Goal: Information Seeking & Learning: Learn about a topic

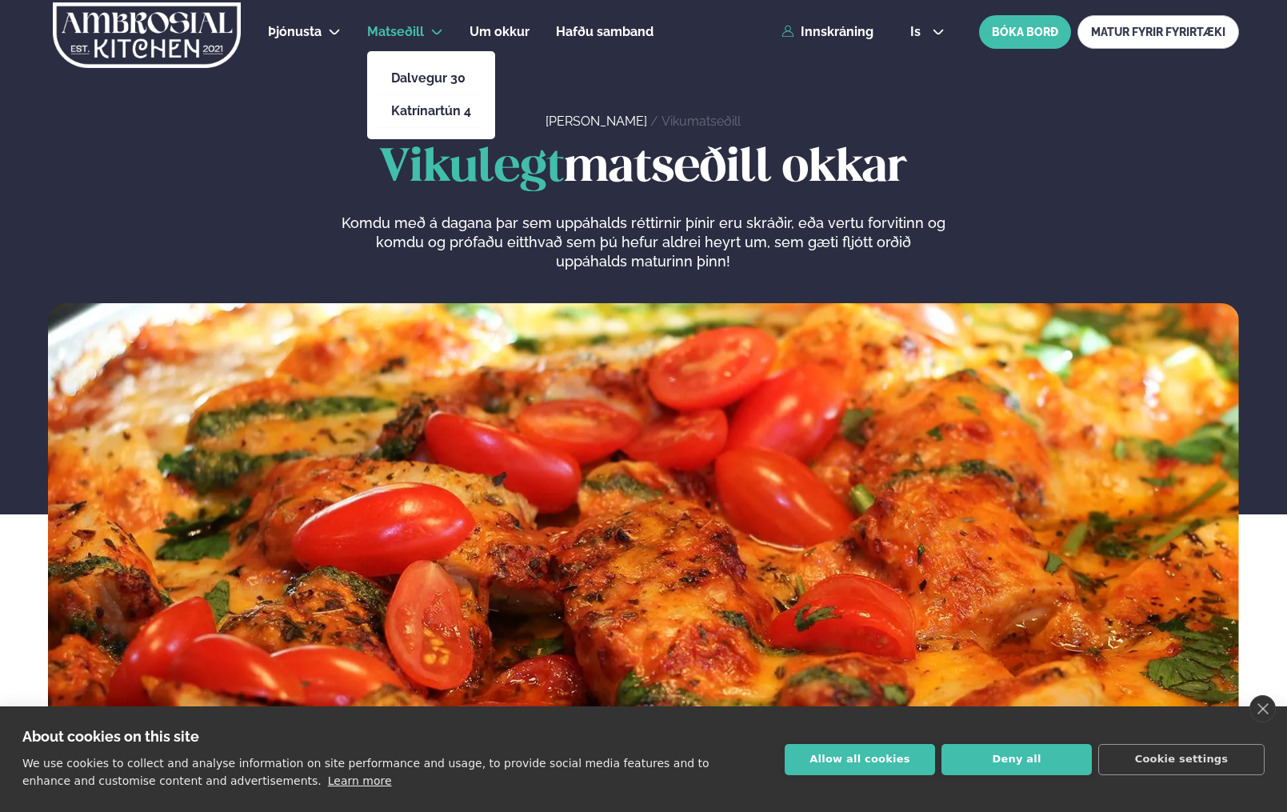
click at [387, 27] on span "Matseðill" at bounding box center [395, 31] width 57 height 15
click at [718, 151] on h1 "Vikulegt matseðill okkar" at bounding box center [643, 168] width 1191 height 51
click at [673, 123] on link "Vikumatseðill" at bounding box center [701, 121] width 79 height 15
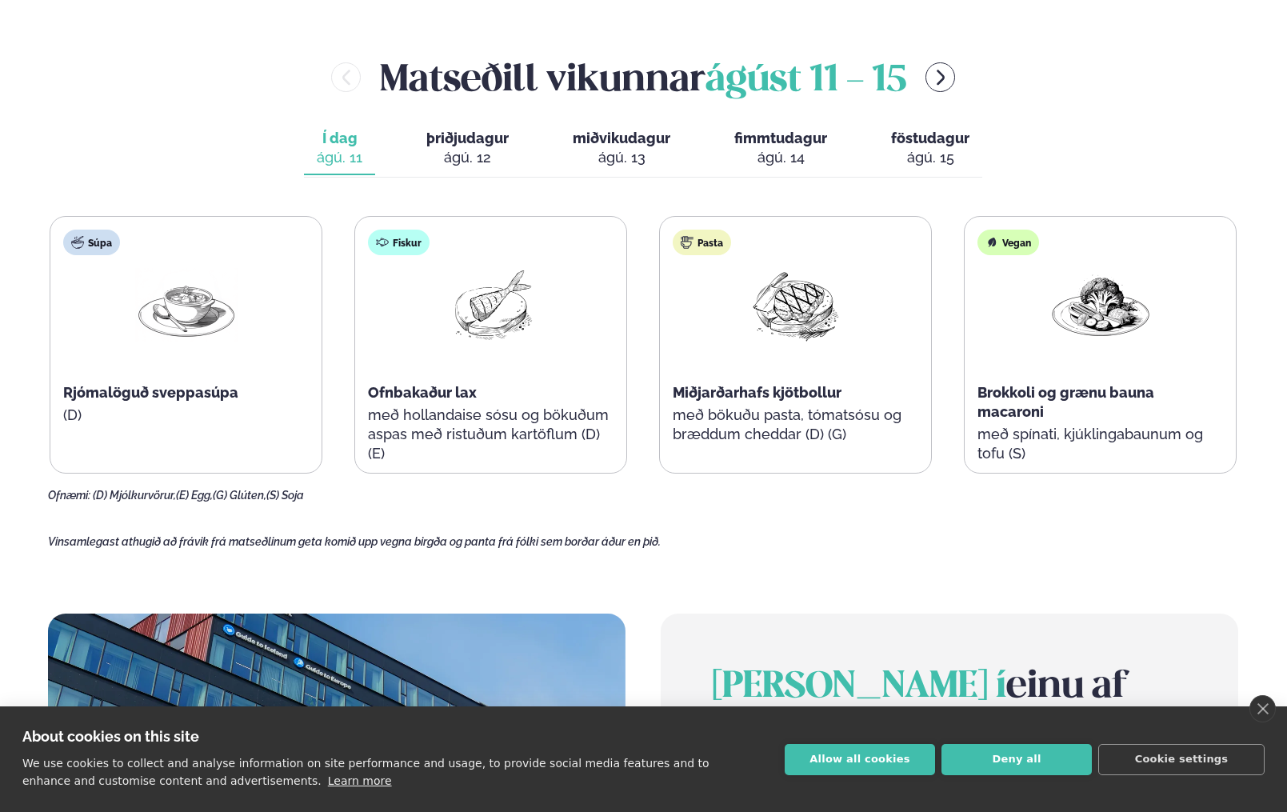
scroll to position [784, 0]
click at [481, 336] on img at bounding box center [491, 304] width 102 height 74
click at [494, 302] on img at bounding box center [491, 304] width 102 height 74
click at [448, 410] on p "með hollandaise sósu og bökuðum aspas með ristuðum kartöflum (D) (E)" at bounding box center [491, 434] width 246 height 58
click at [768, 410] on p "með bökuðu pasta, tómatsósu og bræddum cheddar (D) (G)" at bounding box center [796, 424] width 246 height 38
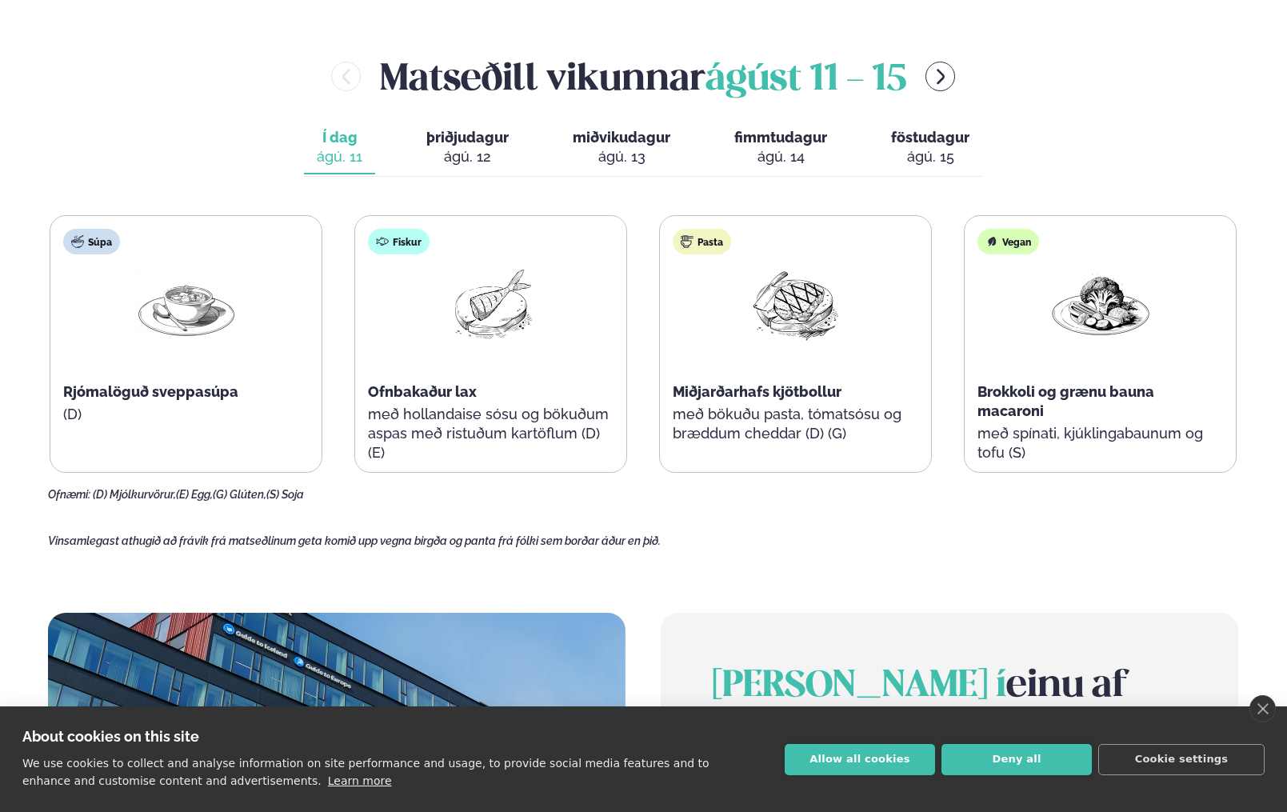
click at [1096, 387] on span "Brokkoli og grænu bauna macaroni" at bounding box center [1065, 401] width 177 height 36
click at [1030, 375] on div "Vegan Brokkoli og grænu bauna macaroni með spínati, kjúklingabaunum og tofu (S)" at bounding box center [1100, 353] width 271 height 275
click at [404, 237] on div "Fiskur" at bounding box center [399, 242] width 62 height 26
click at [89, 236] on div "Súpa" at bounding box center [91, 242] width 57 height 26
click at [91, 236] on div "Súpa" at bounding box center [91, 242] width 57 height 26
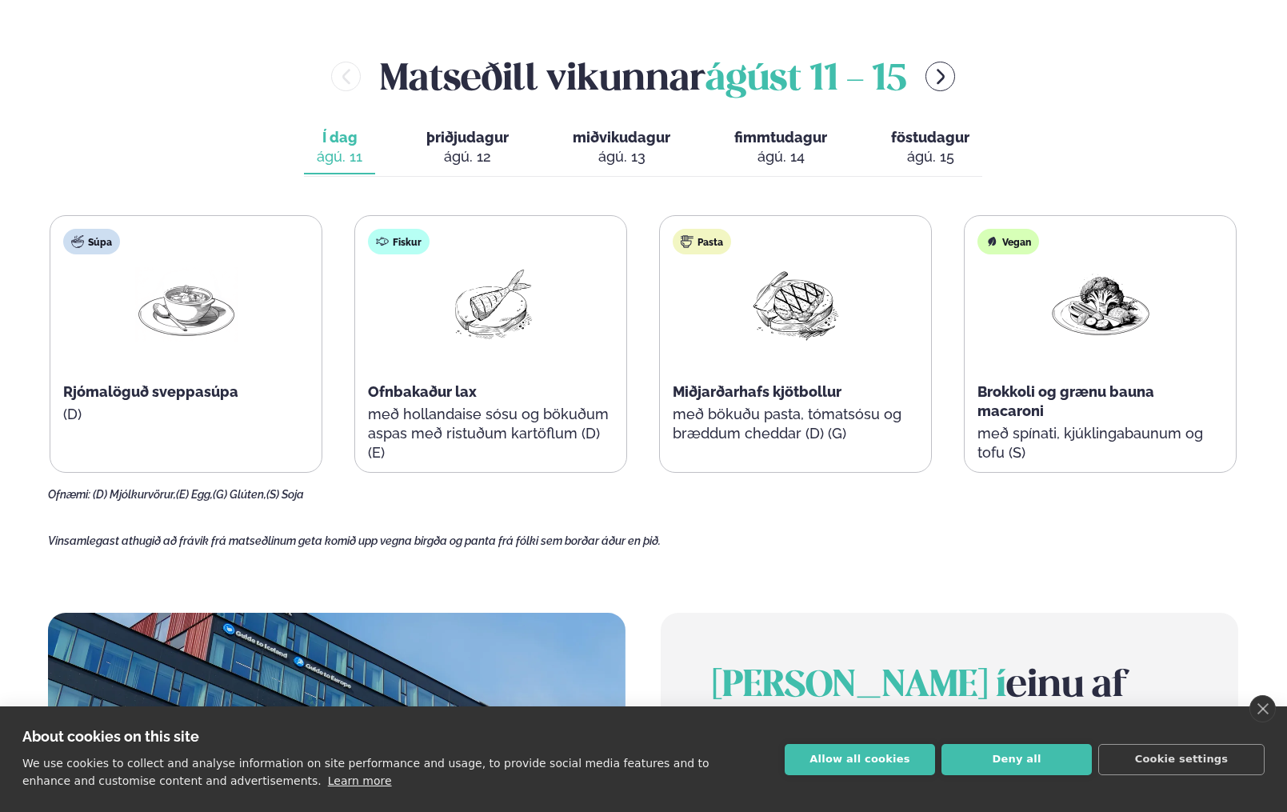
click at [193, 539] on span "Vinsamlegast athugið að frávik frá matseðlinum geta komið upp vegna birgða og p…" at bounding box center [354, 540] width 613 height 13
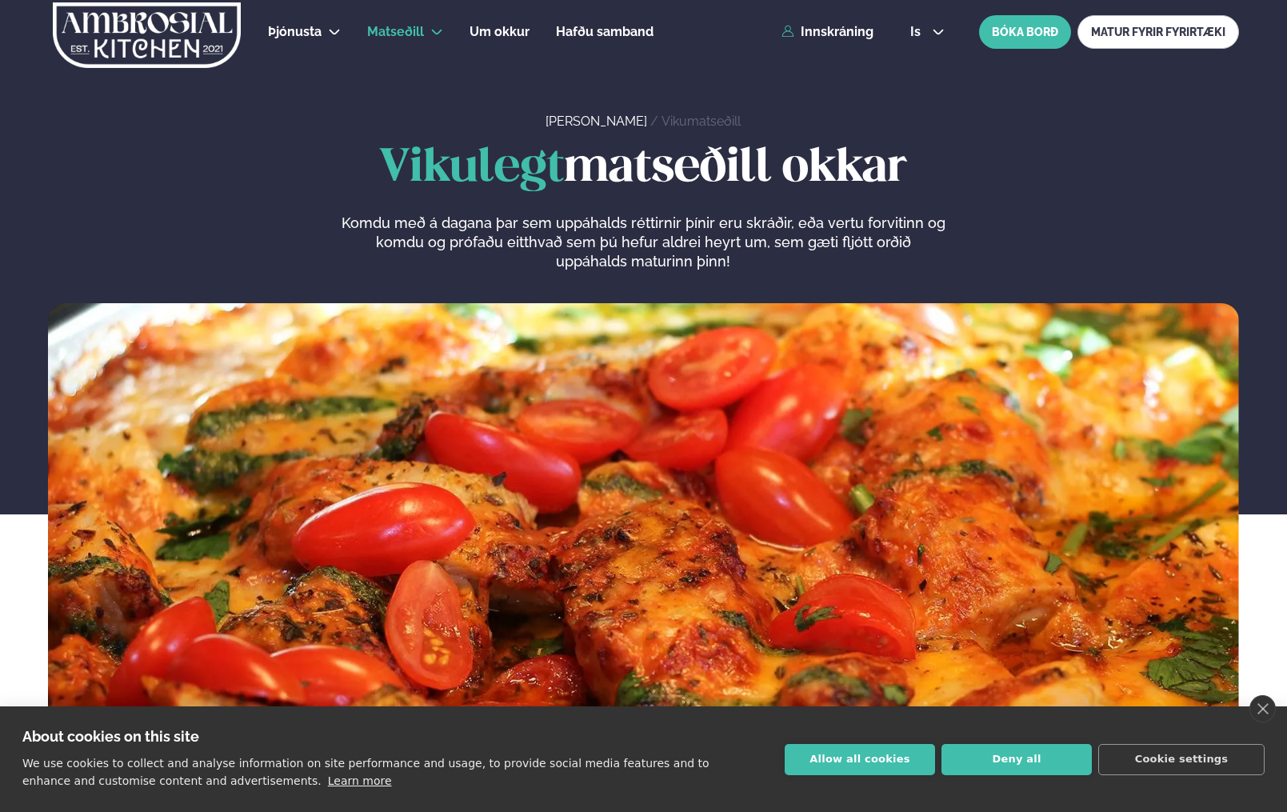
scroll to position [0, 0]
click at [1177, 31] on link "MATUR FYRIR FYRIRTÆKI" at bounding box center [1158, 32] width 162 height 34
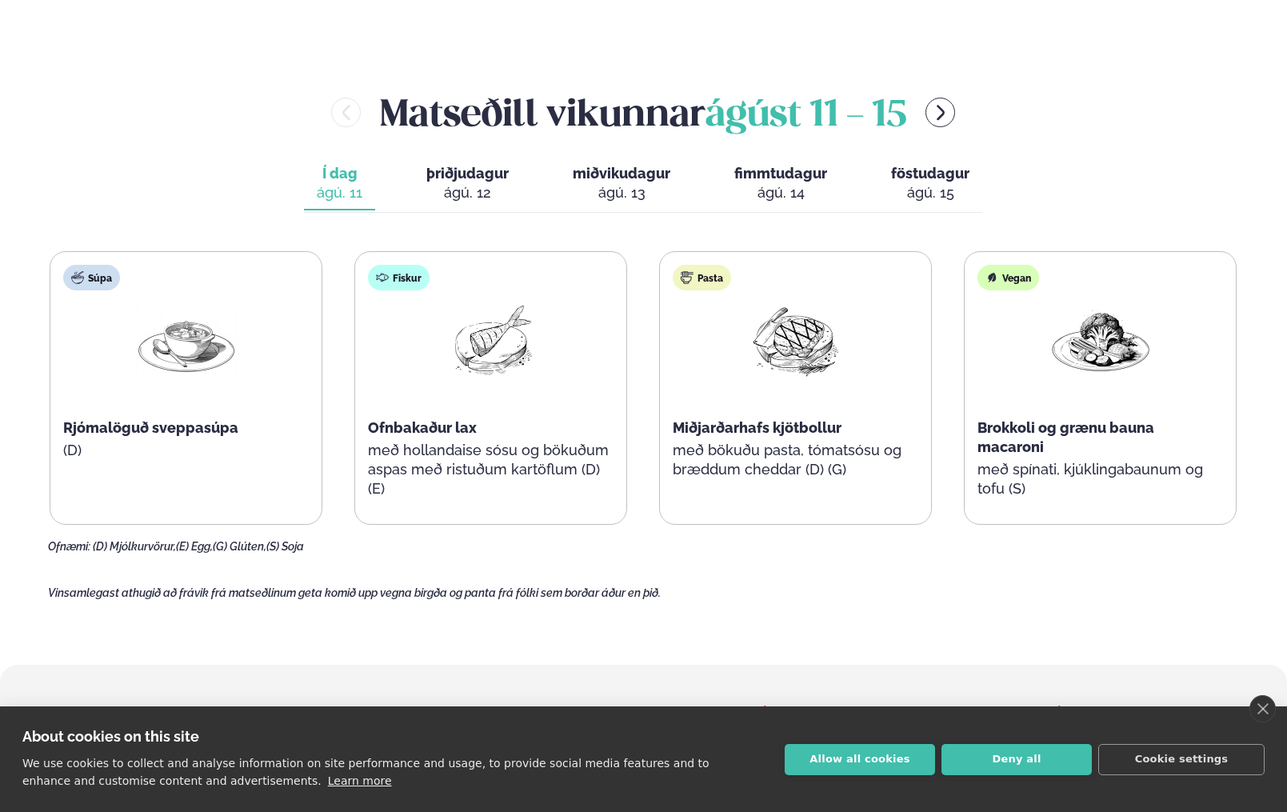
scroll to position [1957, 0]
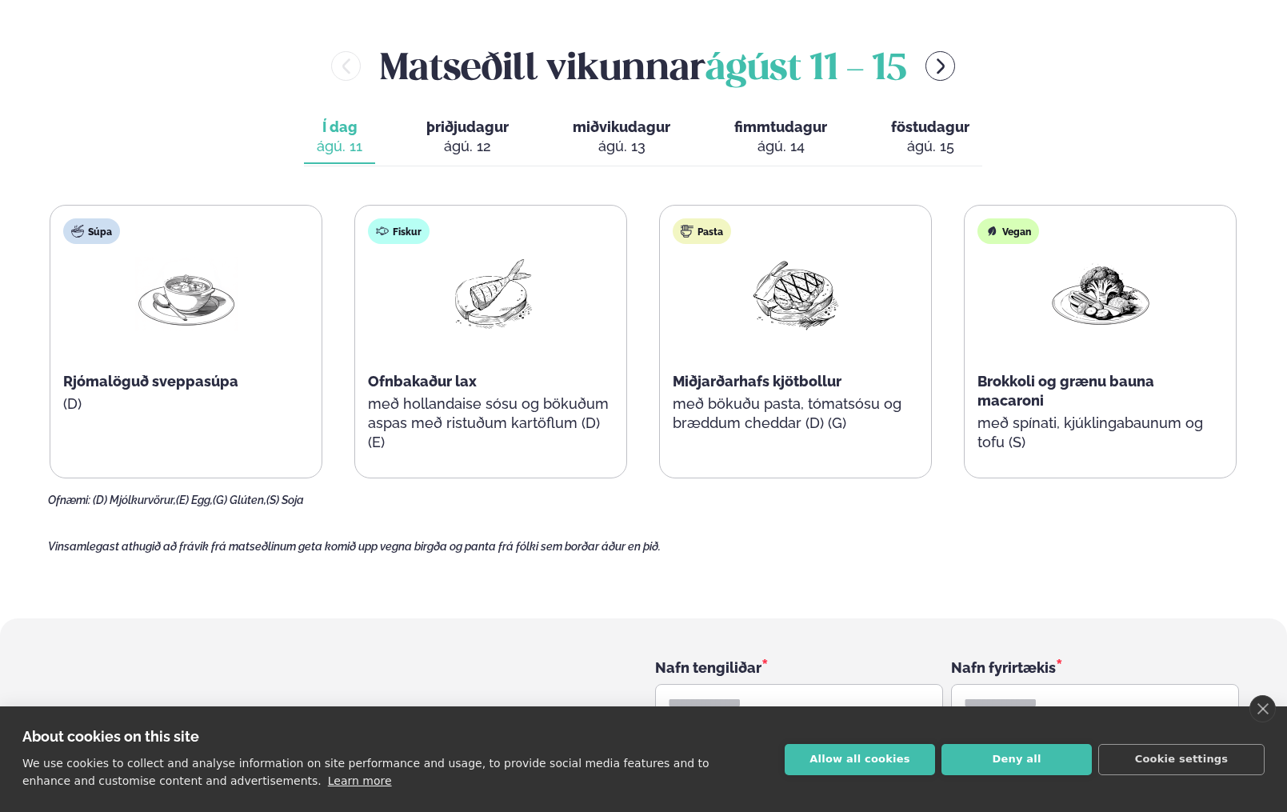
click at [774, 257] on img at bounding box center [796, 294] width 102 height 74
click at [797, 257] on img at bounding box center [796, 294] width 102 height 74
click at [726, 373] on span "Miðjarðarhafs kjötbollur" at bounding box center [757, 381] width 169 height 17
click at [708, 327] on div "Pasta Miðjarðarhafs kjötbollur með bökuðu pasta, tómatsósu og bræddum cheddar (…" at bounding box center [795, 334] width 271 height 256
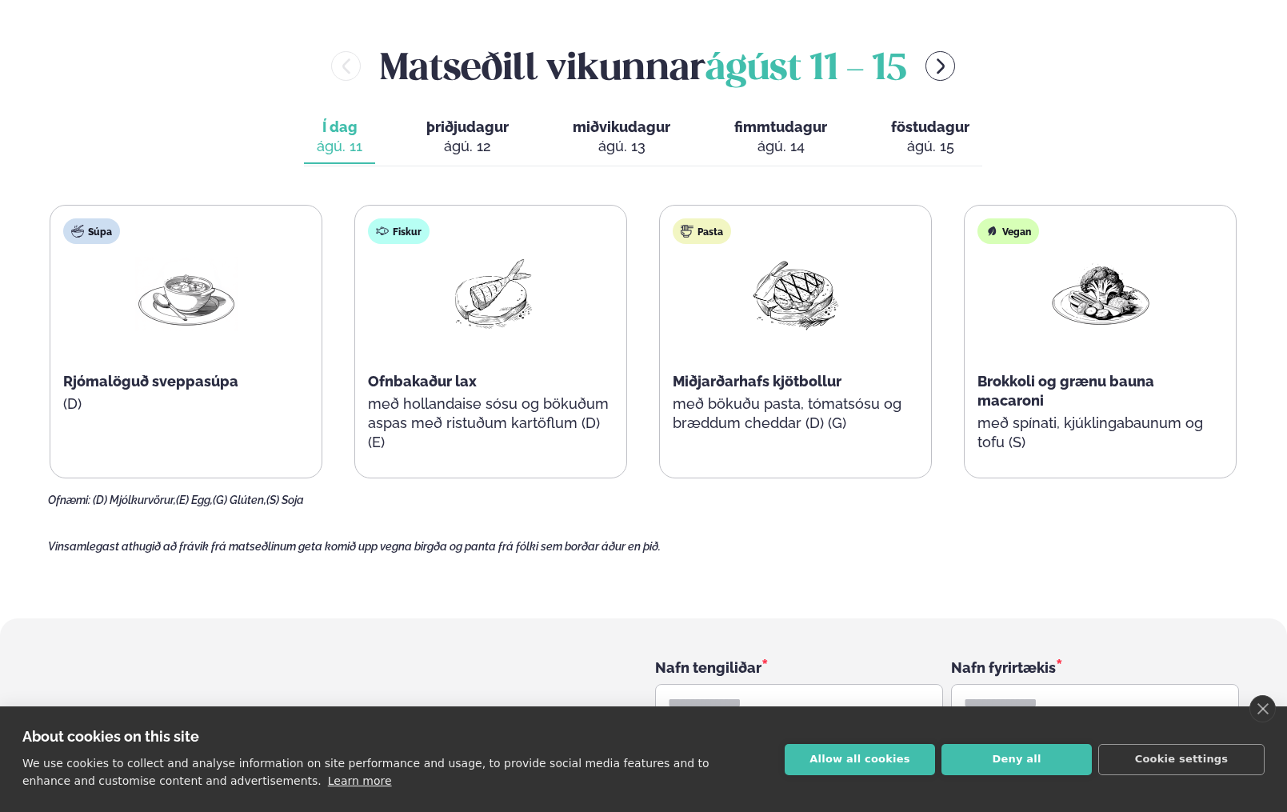
click at [460, 323] on div "Fiskur Ofnbakaður lax með hollandaise sósu og bökuðum aspas með ristuðum kartöf…" at bounding box center [490, 343] width 271 height 275
click at [413, 373] on span "Ofnbakaður lax" at bounding box center [422, 381] width 109 height 17
click at [428, 247] on div "Fiskur Ofnbakaður lax með hollandaise sósu og bökuðum aspas með ristuðum kartöf…" at bounding box center [490, 343] width 271 height 275
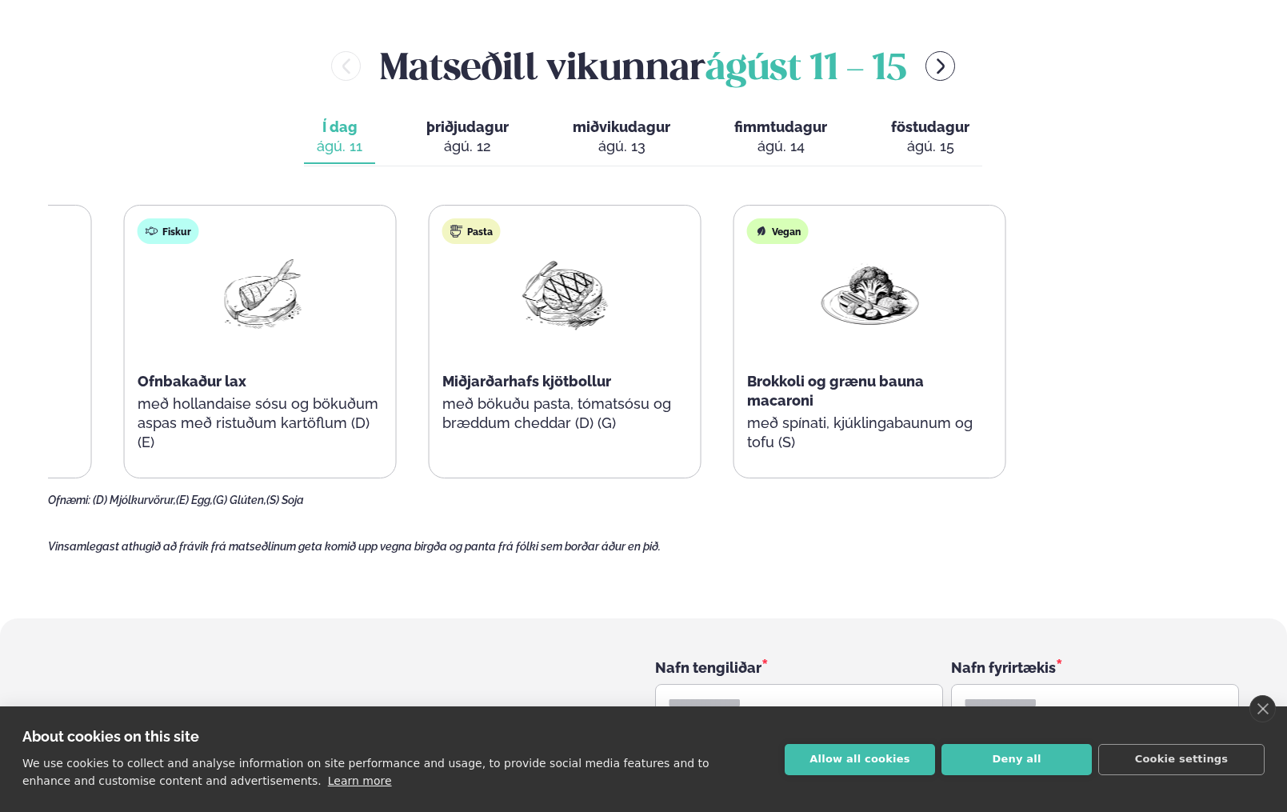
click at [308, 243] on div "Súpa Rjómalöguð sveppasúpa (D) Fiskur Ofnbakaður lax með hollandaise sósu og bö…" at bounding box center [412, 342] width 1187 height 274
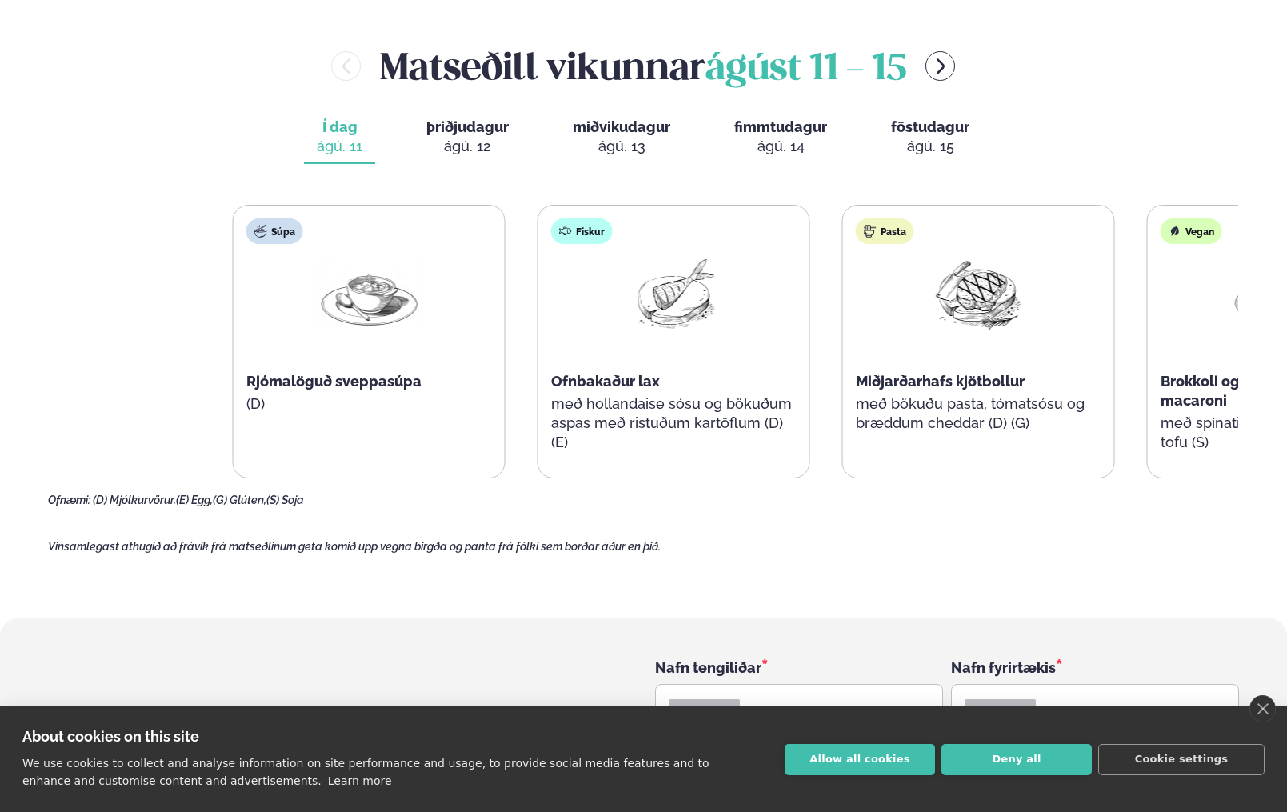
click at [867, 285] on div "Súpa Rjómalöguð sveppasúpa (D) Fiskur Ofnbakaður lax með hollandaise sósu og bö…" at bounding box center [826, 342] width 1187 height 274
